Goal: Task Accomplishment & Management: Use online tool/utility

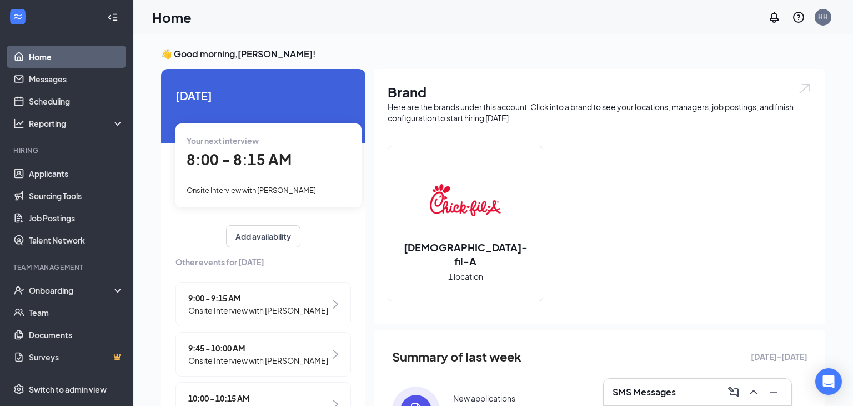
click at [291, 171] on div "Your next interview 8:00 - 8:15 AM Onsite Interview with [PERSON_NAME]" at bounding box center [269, 164] width 186 height 83
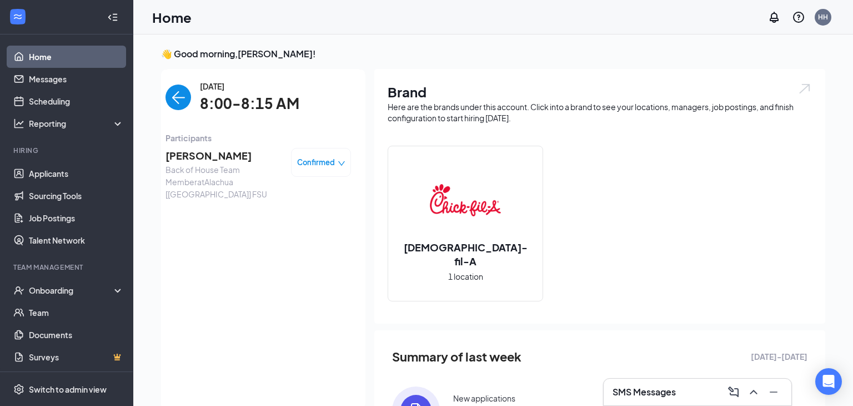
scroll to position [4, 0]
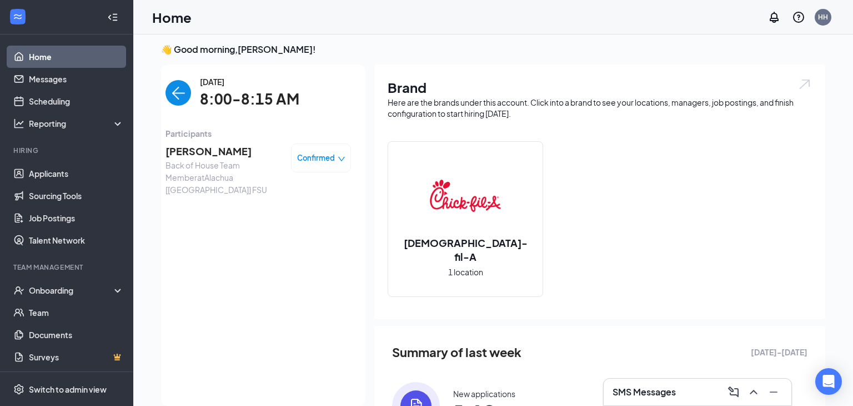
click at [183, 156] on span "[PERSON_NAME]" at bounding box center [224, 151] width 117 height 16
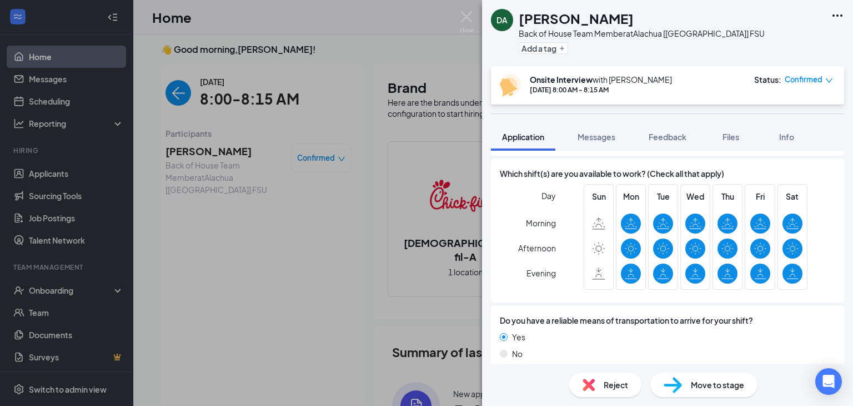
scroll to position [729, 0]
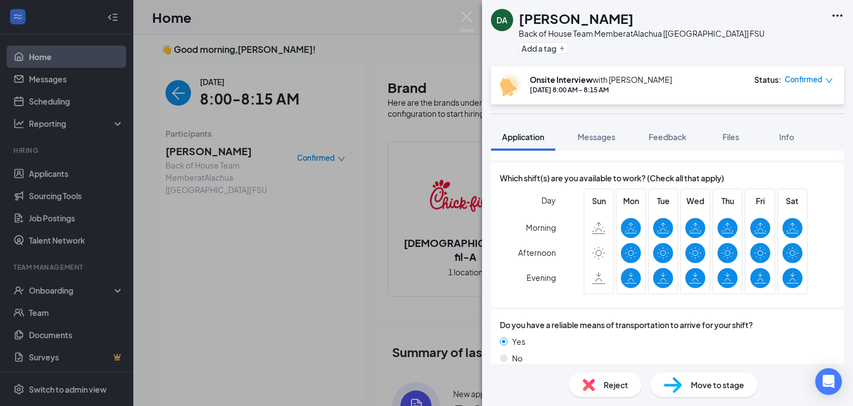
click at [698, 385] on span "Move to stage" at bounding box center [717, 384] width 53 height 12
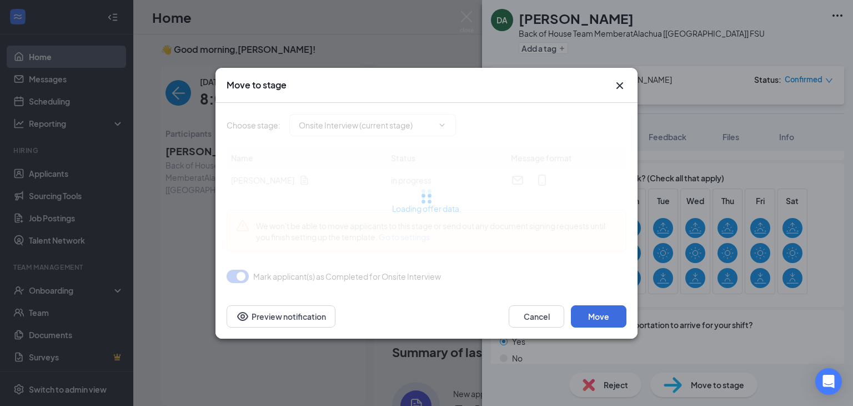
type input "Acceptance Letter (next stage)"
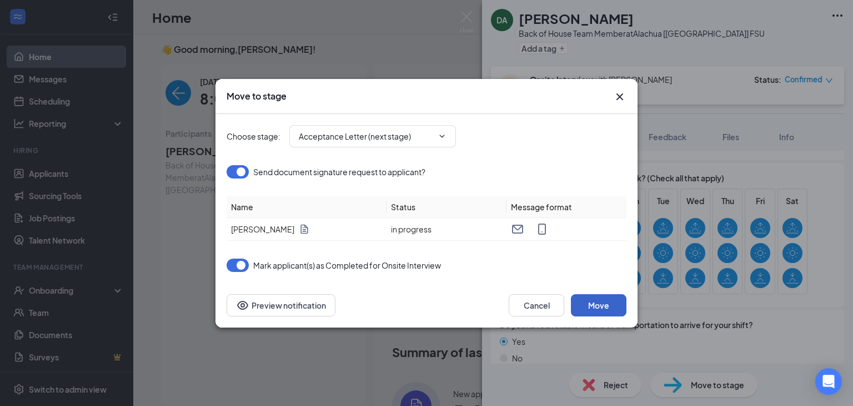
click at [598, 302] on button "Move" at bounding box center [599, 305] width 56 height 22
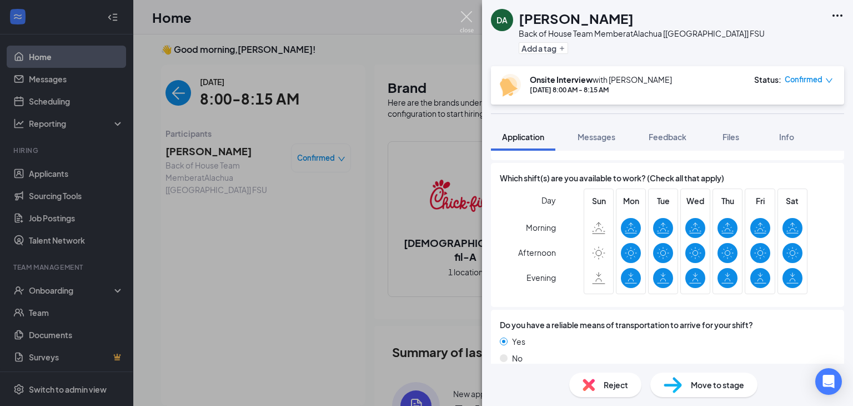
click at [468, 20] on img at bounding box center [467, 22] width 14 height 22
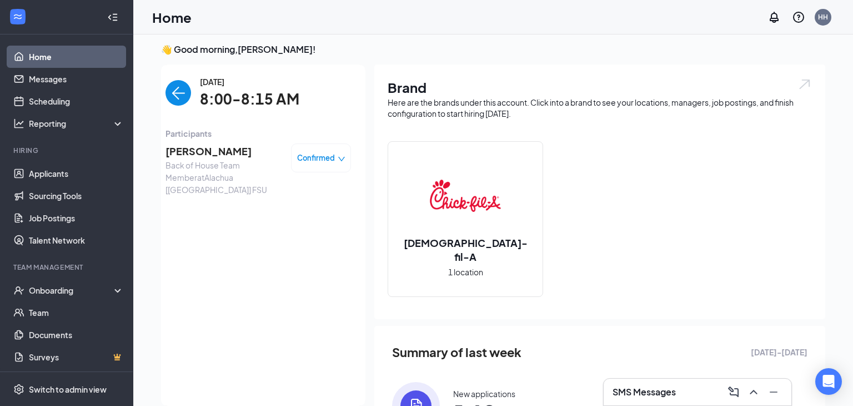
click at [327, 166] on div "Confirmed" at bounding box center [321, 157] width 60 height 29
click at [342, 162] on icon "down" at bounding box center [342, 159] width 8 height 8
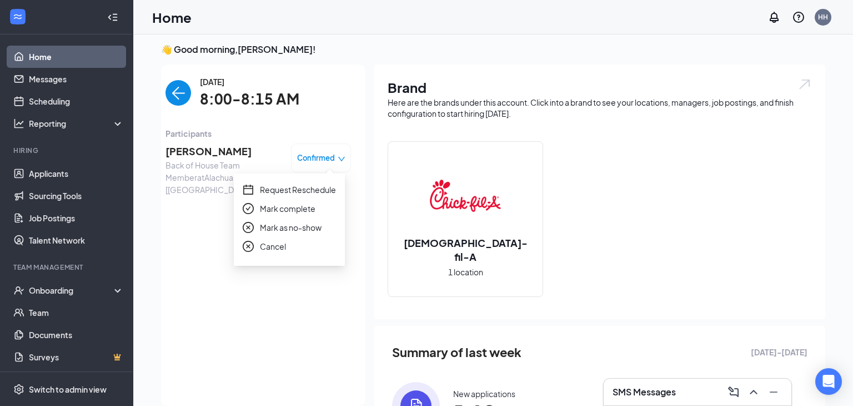
click at [280, 213] on span "Mark complete" at bounding box center [288, 208] width 56 height 12
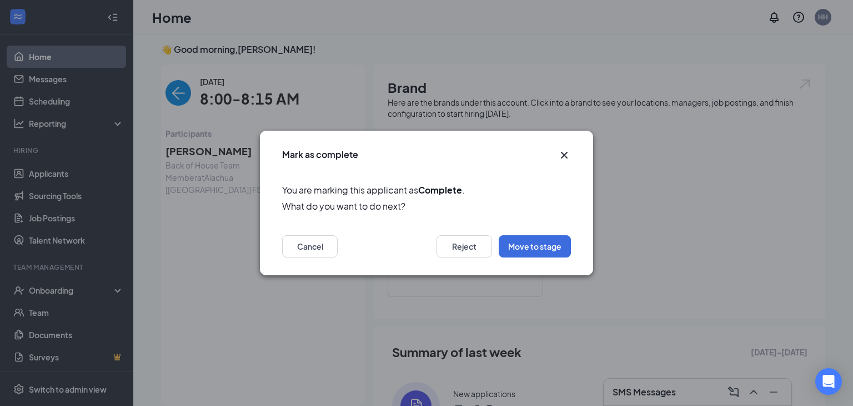
click at [560, 154] on icon "Cross" at bounding box center [564, 154] width 13 height 13
